Goal: Information Seeking & Learning: Learn about a topic

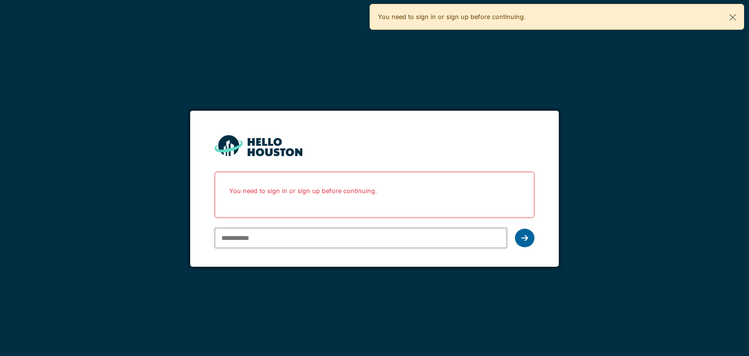
type input "**********"
click at [521, 240] on icon at bounding box center [524, 238] width 7 height 8
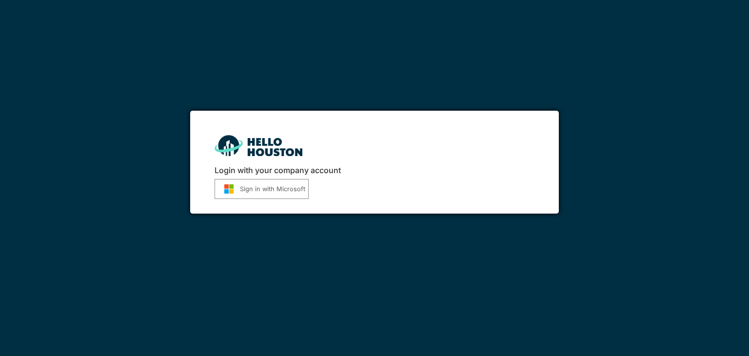
click at [254, 191] on button "Sign in with Microsoft" at bounding box center [261, 189] width 94 height 20
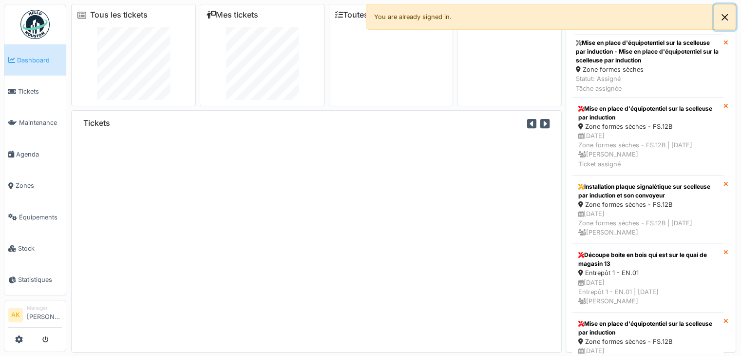
click at [720, 19] on button "Close" at bounding box center [725, 17] width 22 height 26
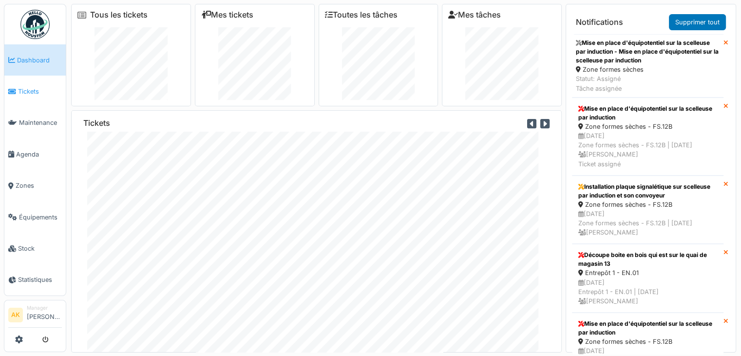
click at [38, 92] on span "Tickets" at bounding box center [40, 91] width 44 height 9
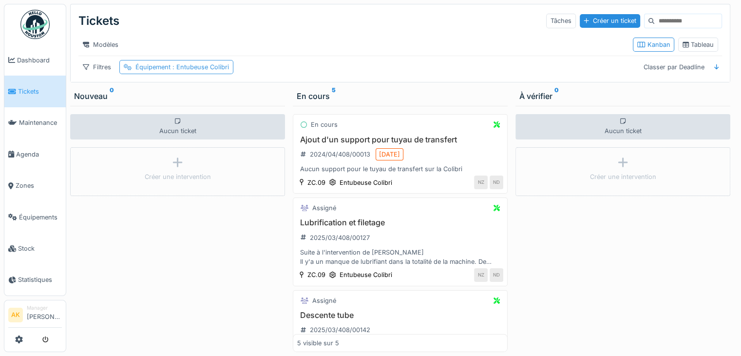
click at [203, 71] on span ": Entubeuse Colibri" at bounding box center [200, 66] width 58 height 7
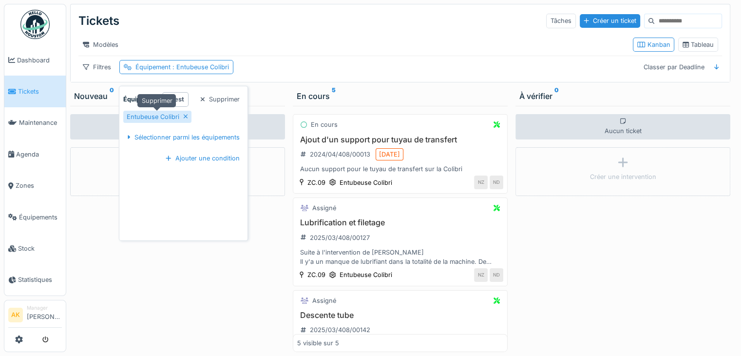
drag, startPoint x: 182, startPoint y: 119, endPoint x: 186, endPoint y: 116, distance: 5.9
click at [182, 119] on div "Entubeuse Colibri" at bounding box center [157, 117] width 68 height 12
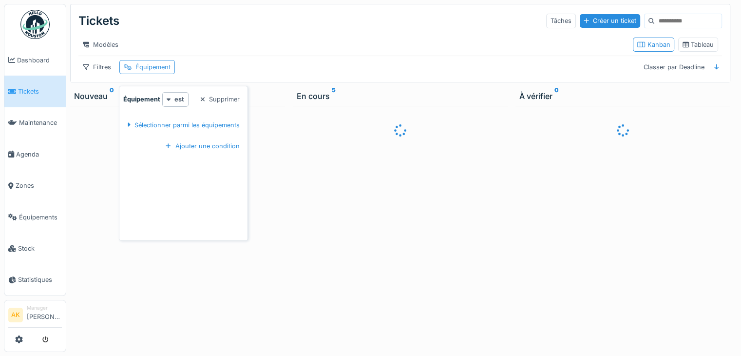
click at [133, 74] on div "Équipement" at bounding box center [147, 67] width 56 height 14
click at [144, 72] on div "Équipement" at bounding box center [152, 66] width 35 height 9
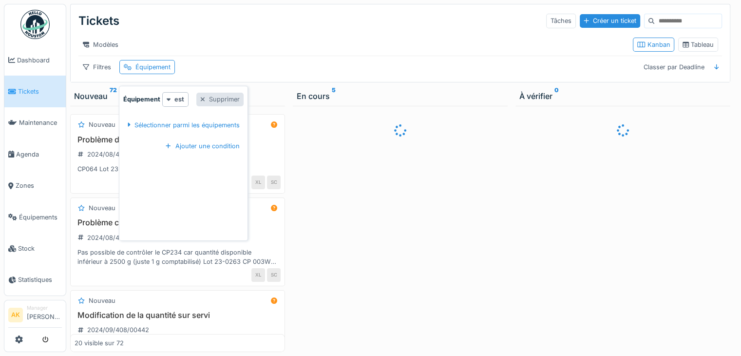
click at [228, 97] on div "Supprimer" at bounding box center [219, 99] width 47 height 13
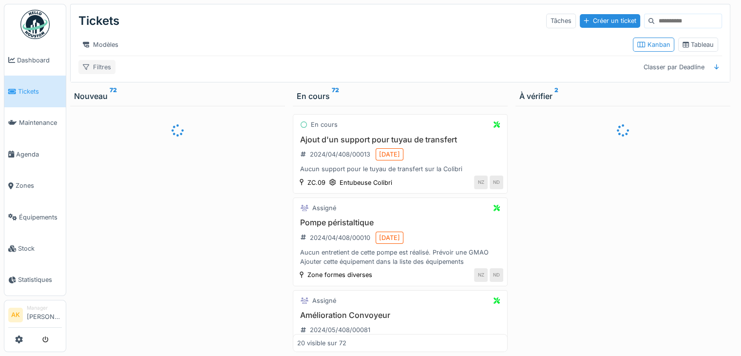
click at [99, 74] on div "Filtres" at bounding box center [96, 67] width 37 height 14
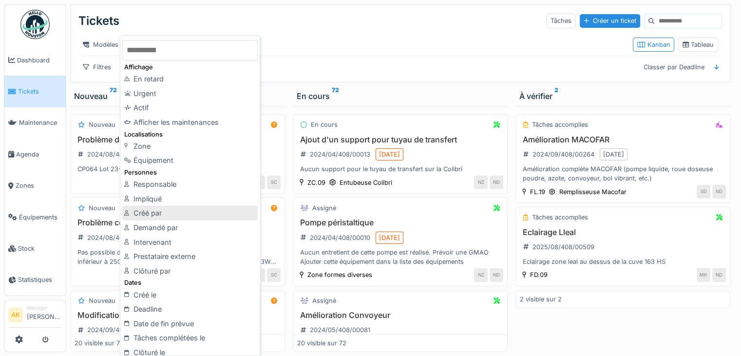
click at [173, 212] on div "Créé par" at bounding box center [189, 213] width 135 height 15
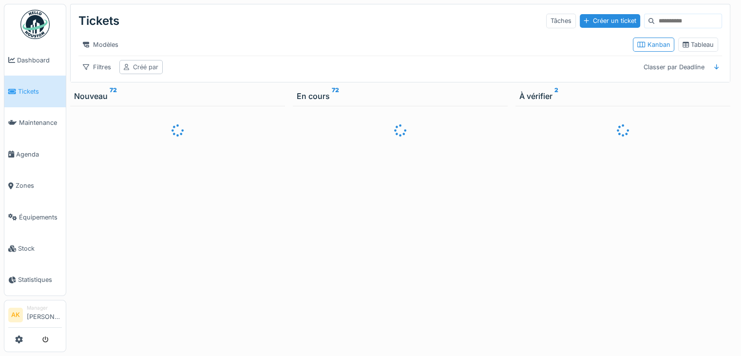
click at [156, 72] on div "Créé par" at bounding box center [145, 66] width 25 height 9
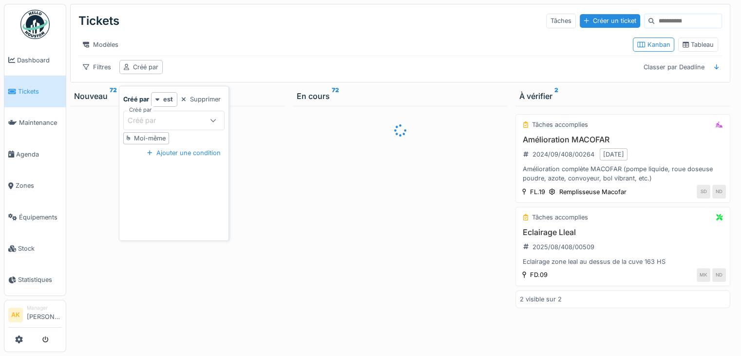
click at [163, 139] on div "Moi-même" at bounding box center [150, 138] width 32 height 9
type input "****"
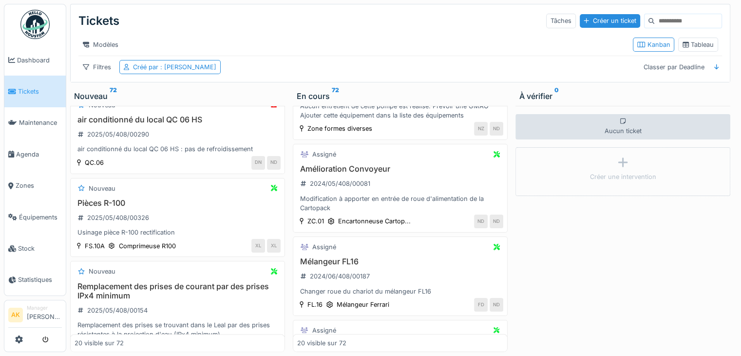
scroll to position [1549, 0]
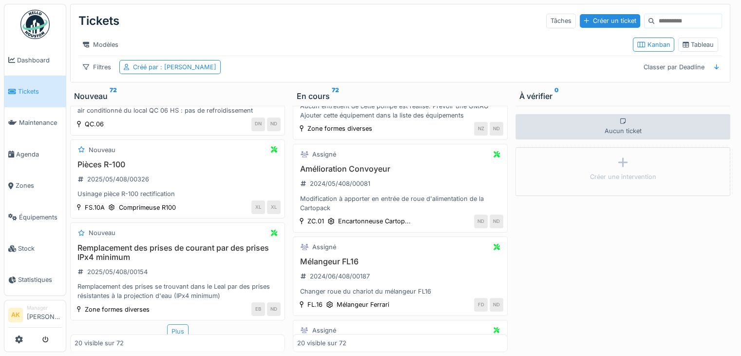
click at [177, 324] on div "Plus" at bounding box center [177, 331] width 21 height 14
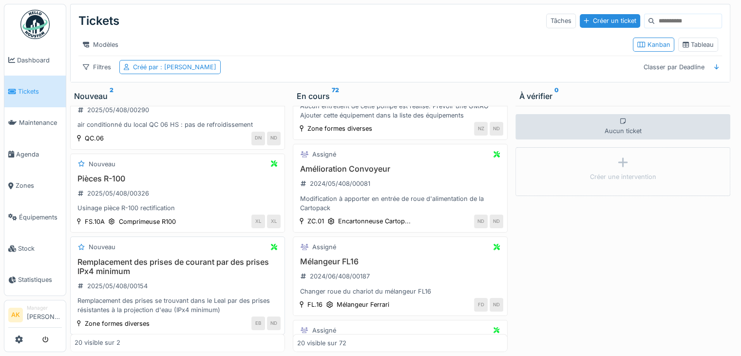
scroll to position [1486, 0]
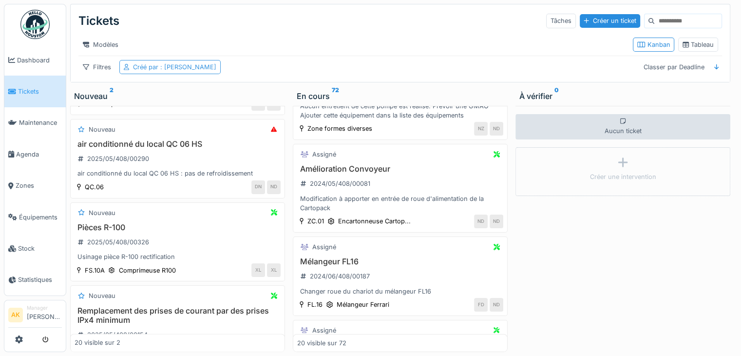
click at [194, 68] on span ": [PERSON_NAME]" at bounding box center [187, 66] width 58 height 7
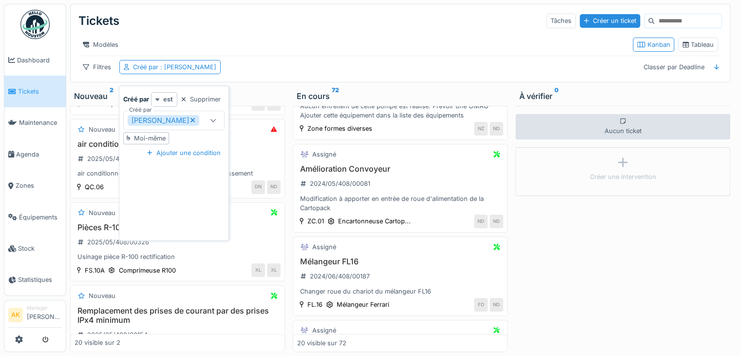
click at [161, 93] on div "est" at bounding box center [164, 99] width 26 height 14
click at [163, 116] on div "est" at bounding box center [174, 121] width 41 height 15
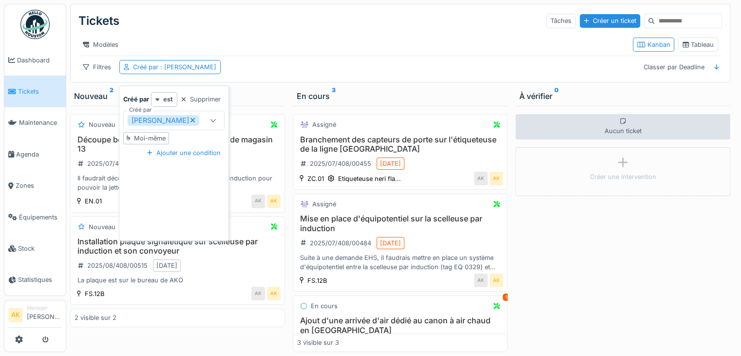
click at [250, 95] on div "Nouveau 2" at bounding box center [177, 96] width 207 height 12
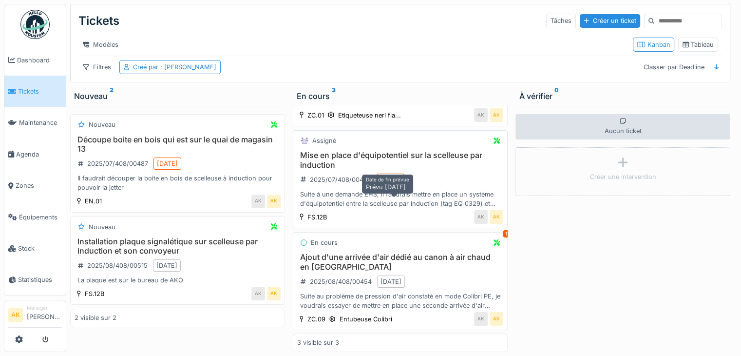
scroll to position [76, 0]
click at [440, 151] on h3 "Mise en place d'équipotentiel sur la scelleuse par induction" at bounding box center [400, 160] width 206 height 19
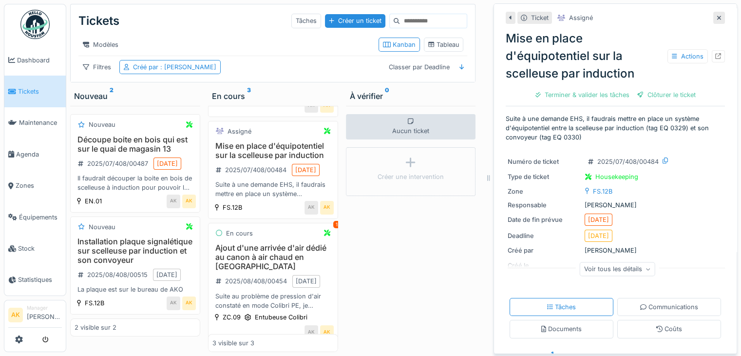
scroll to position [49, 0]
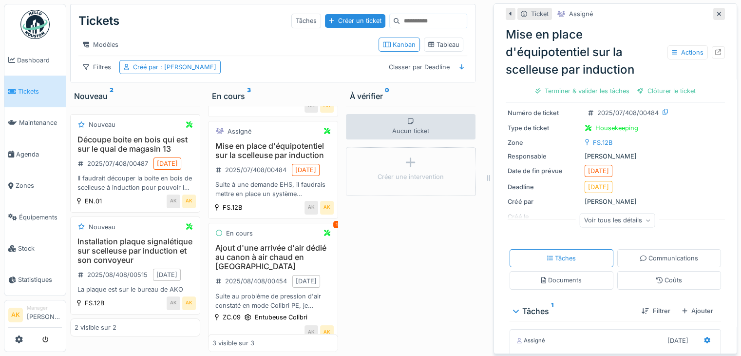
click at [605, 213] on div "Voir tous les détails" at bounding box center [618, 220] width 76 height 14
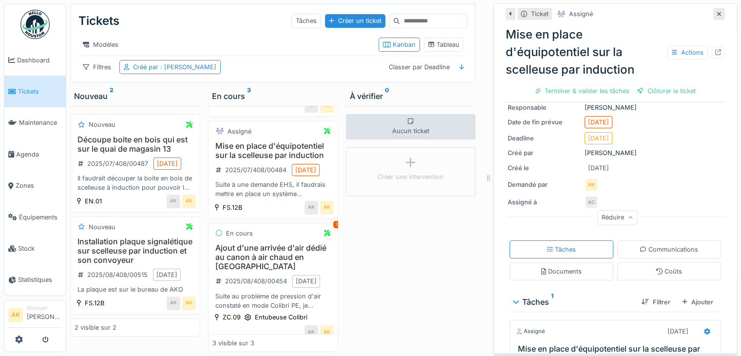
scroll to position [146, 0]
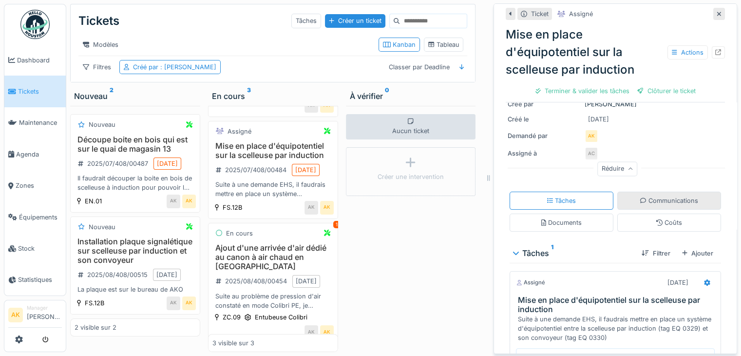
click at [680, 196] on div "Communications" at bounding box center [669, 200] width 58 height 9
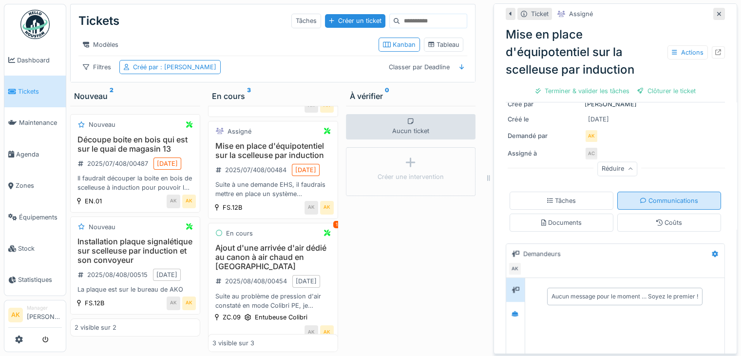
scroll to position [224, 0]
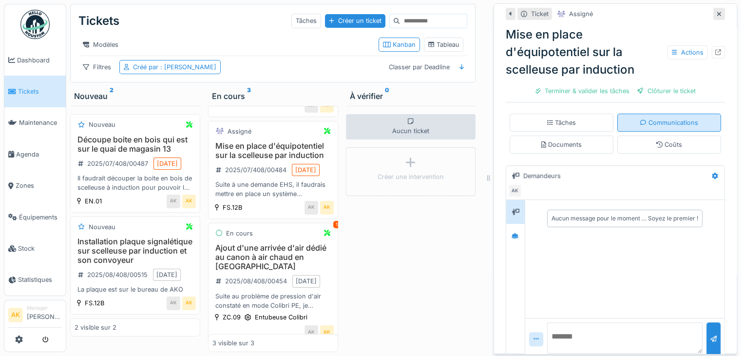
click at [672, 118] on div "Communications" at bounding box center [669, 122] width 58 height 9
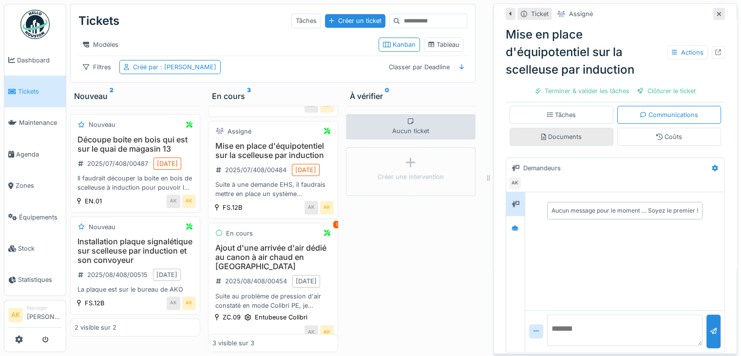
click at [553, 132] on div "Documents" at bounding box center [561, 136] width 40 height 9
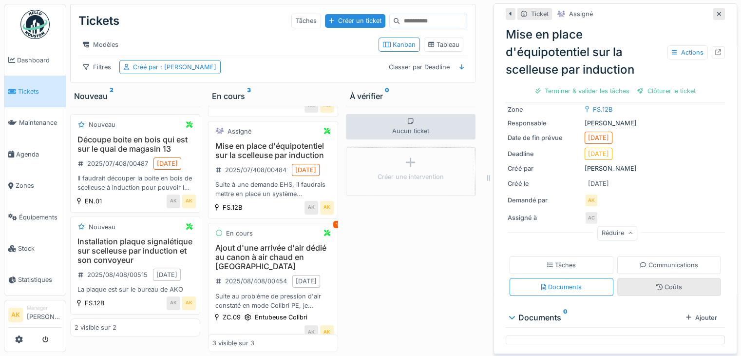
click at [630, 278] on div "Coûts" at bounding box center [669, 287] width 104 height 18
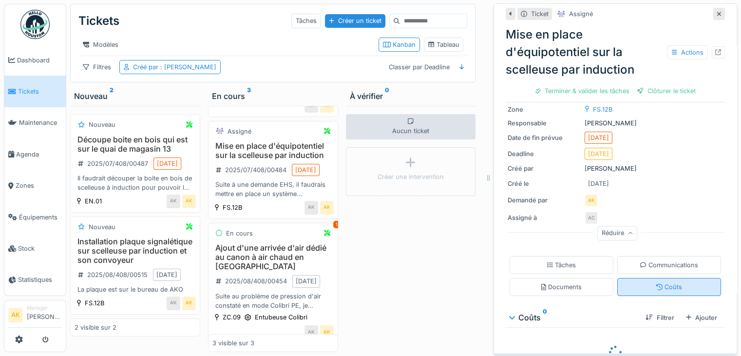
scroll to position [102, 0]
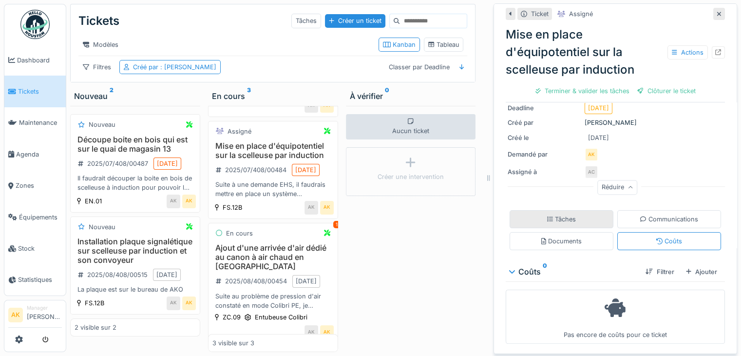
click at [563, 216] on div "Tâches" at bounding box center [562, 219] width 104 height 18
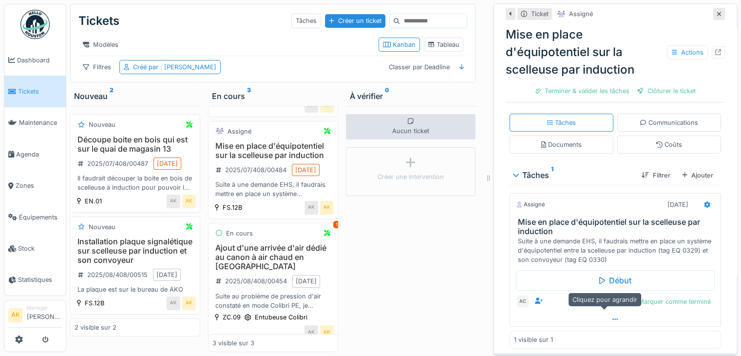
click at [607, 312] on div at bounding box center [615, 319] width 211 height 14
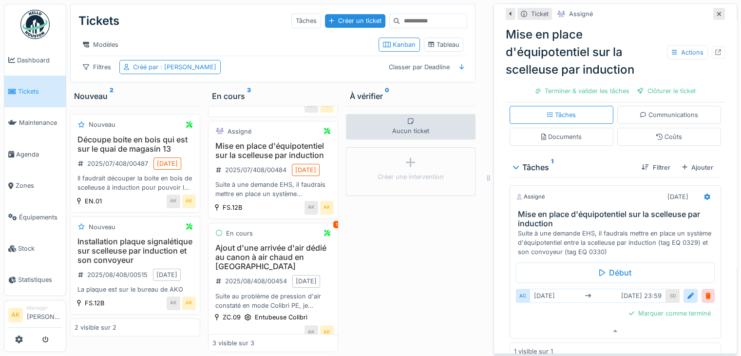
click at [713, 9] on div at bounding box center [719, 14] width 12 height 12
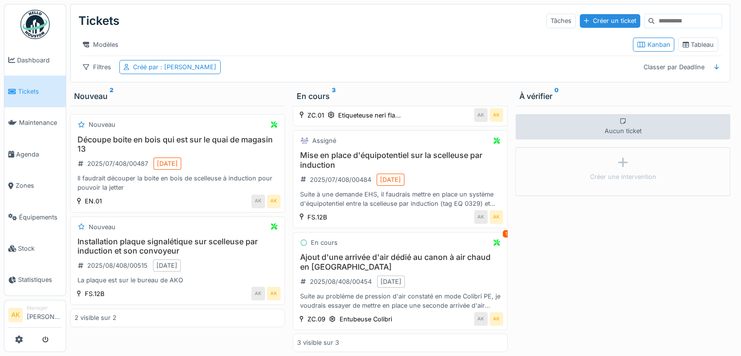
scroll to position [76, 0]
